Goal: Task Accomplishment & Management: Use online tool/utility

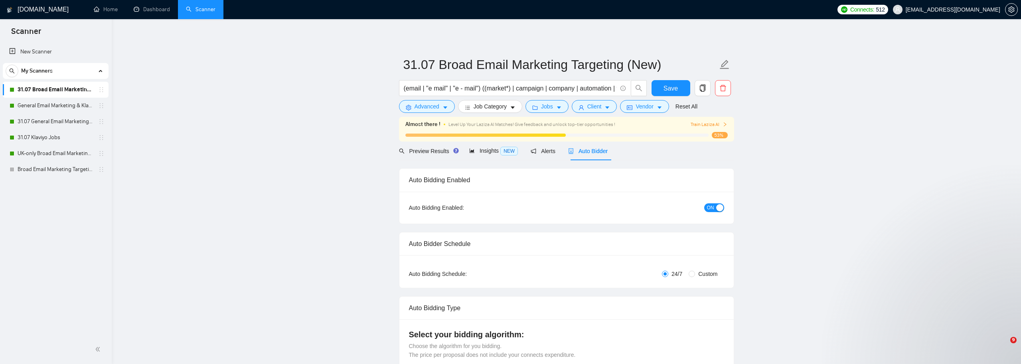
click at [77, 89] on link "31.07 Broad Email Marketing Targeting (New)" at bounding box center [56, 90] width 76 height 16
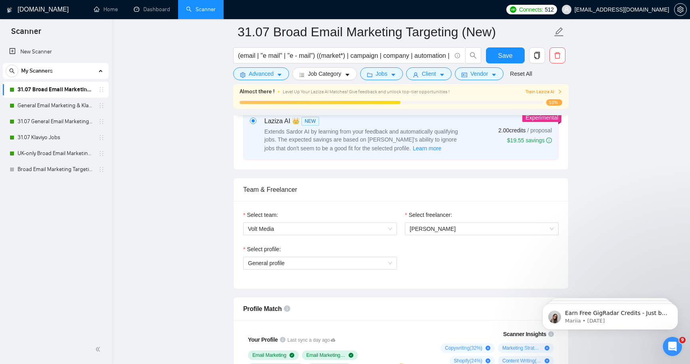
scroll to position [-7, 0]
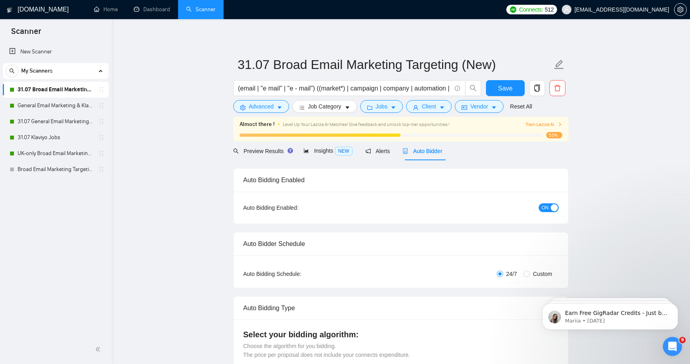
click at [551, 210] on div "ON" at bounding box center [505, 207] width 105 height 9
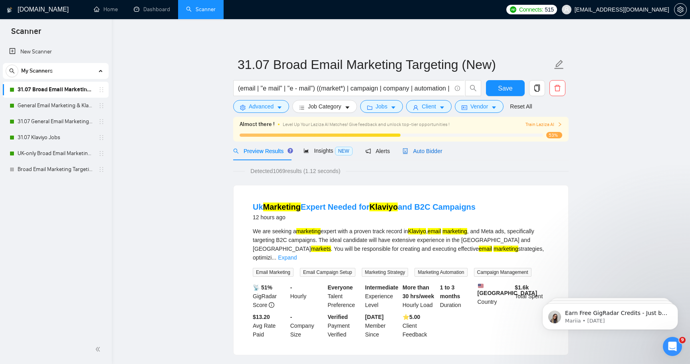
click at [441, 154] on span "Auto Bidder" at bounding box center [422, 151] width 40 height 6
